Goal: Information Seeking & Learning: Learn about a topic

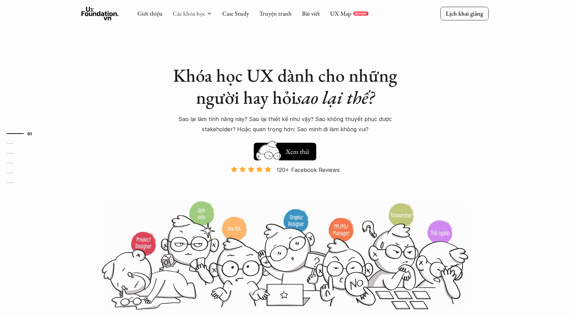
click at [204, 11] on link "Các khóa học" at bounding box center [189, 14] width 33 height 8
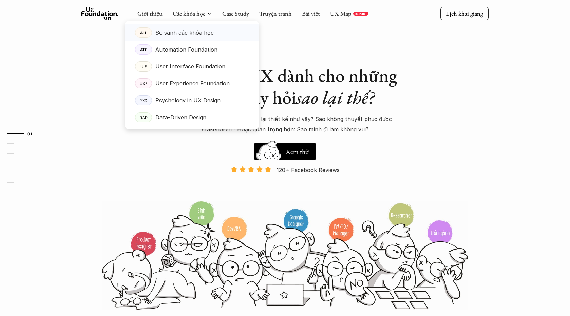
click at [199, 30] on p "So sánh các khóa học" at bounding box center [185, 33] width 58 height 10
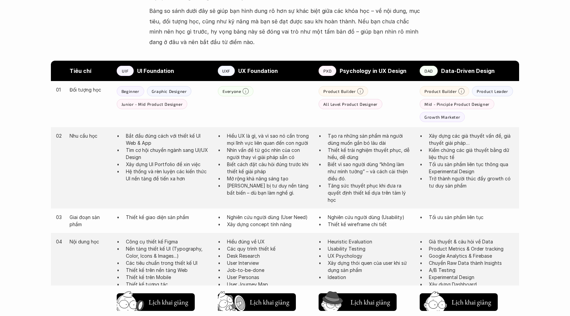
scroll to position [331, 0]
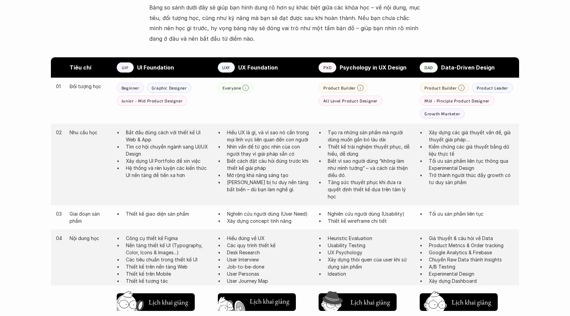
click at [271, 305] on h5 "Lịch khai giảng" at bounding box center [270, 302] width 40 height 10
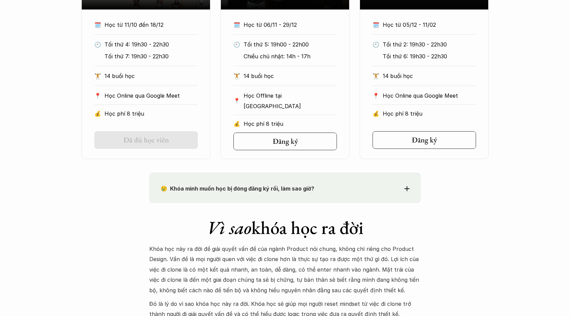
scroll to position [434, 0]
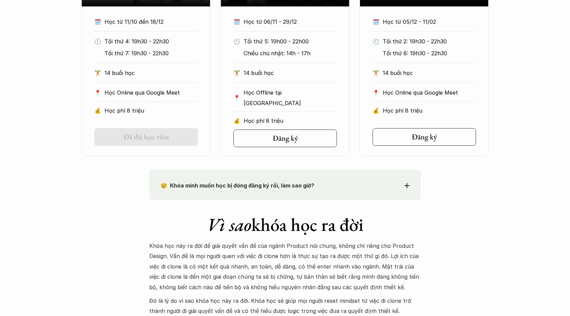
click at [406, 184] on icon at bounding box center [407, 185] width 5 height 5
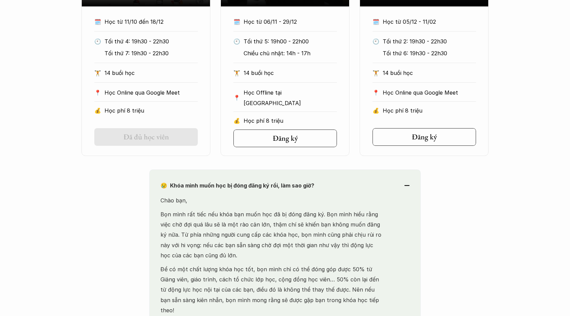
click at [402, 184] on div "😢 Khóa mình muốn học bị đóng đăng ký rồi, làm sao giờ?" at bounding box center [285, 186] width 249 height 10
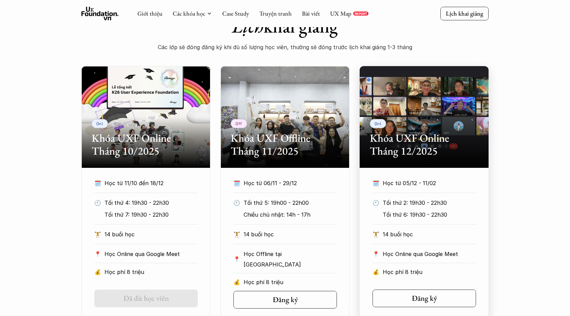
scroll to position [128, 0]
